Goal: Find specific page/section: Find specific page/section

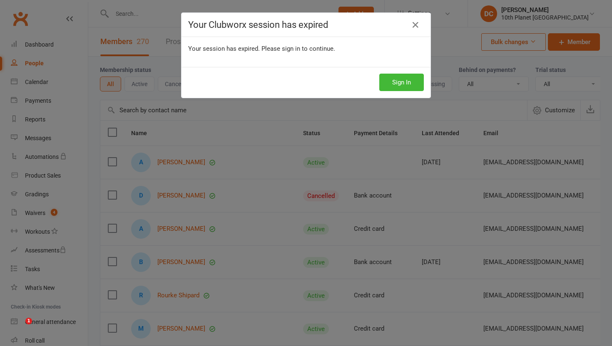
select select "100"
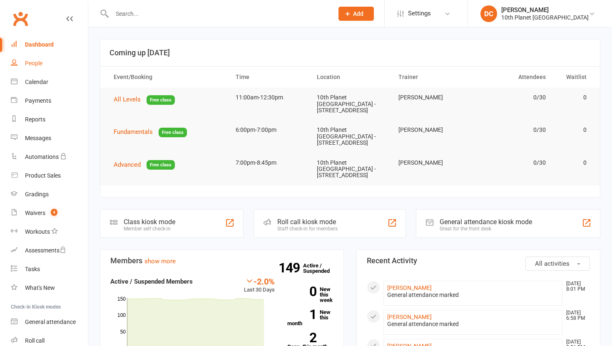
click at [37, 64] on div "People" at bounding box center [33, 63] width 17 height 7
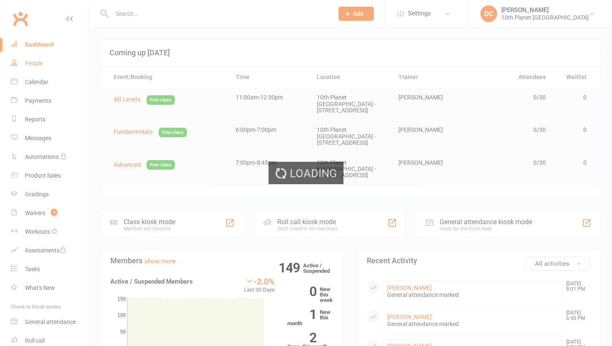
select select "100"
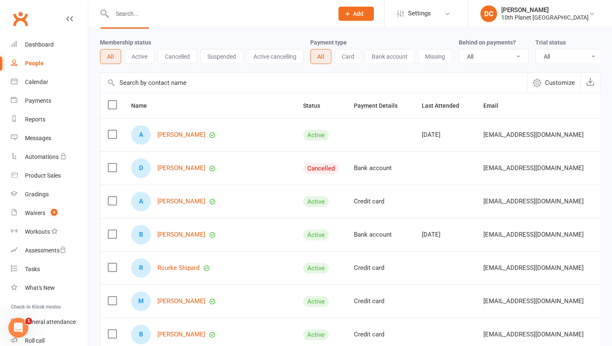
scroll to position [31, 0]
